Goal: Find specific page/section: Find specific page/section

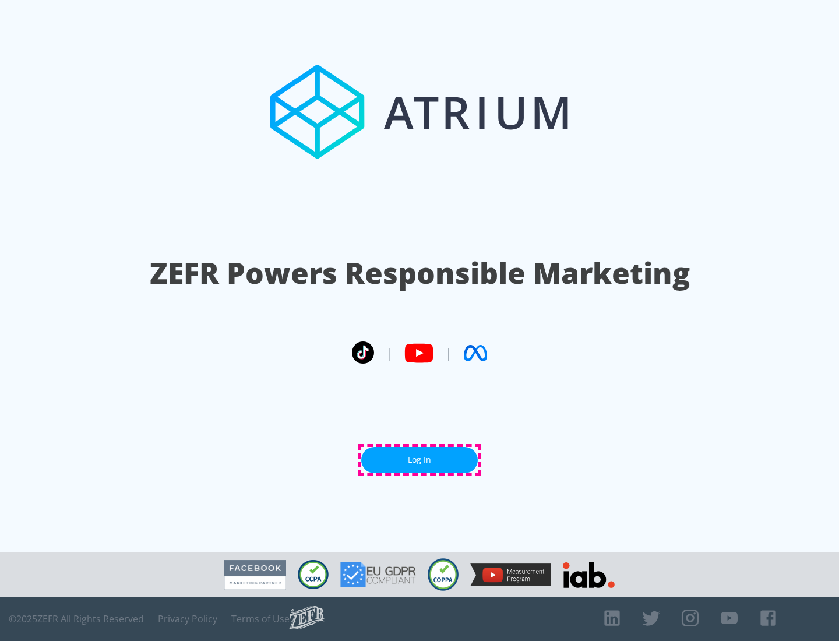
click at [419, 459] on link "Log In" at bounding box center [419, 460] width 116 height 26
